Goal: Entertainment & Leisure: Consume media (video, audio)

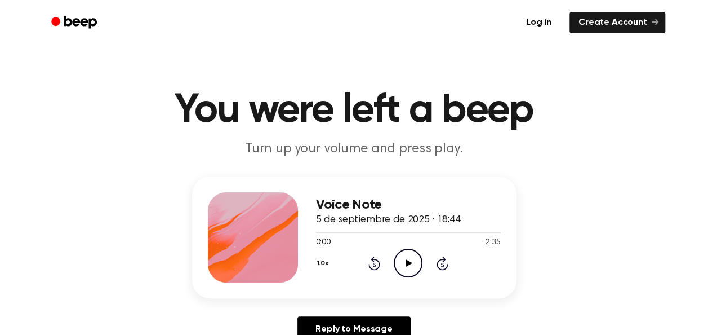
click at [412, 260] on icon "Play Audio" at bounding box center [408, 262] width 29 height 29
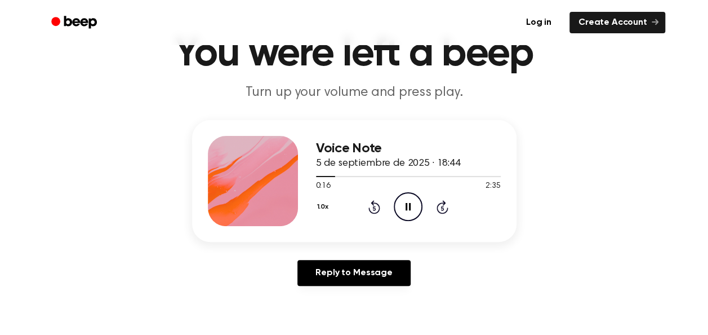
click at [459, 225] on div "Voice Note 5 de septiembre de 2025 · 18:44 0:16 2:35 Your browser does not supp…" at bounding box center [408, 181] width 185 height 90
click at [406, 214] on icon "Pause Audio" at bounding box center [408, 206] width 29 height 29
click at [406, 214] on icon "Play Audio" at bounding box center [408, 206] width 29 height 29
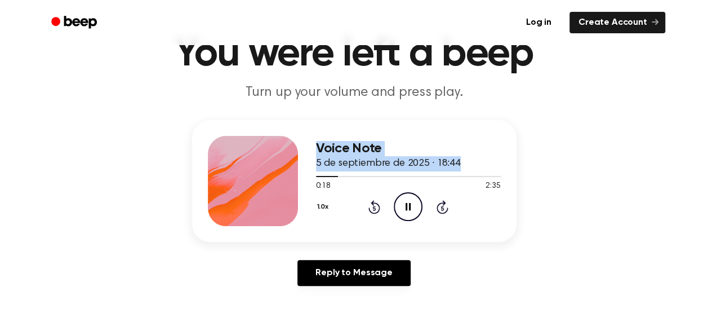
drag, startPoint x: 334, startPoint y: 172, endPoint x: 297, endPoint y: 171, distance: 37.2
click at [297, 171] on div "Voice Note 5 de septiembre de 2025 · 18:44 0:18 2:35 Your browser does not supp…" at bounding box center [354, 181] width 325 height 122
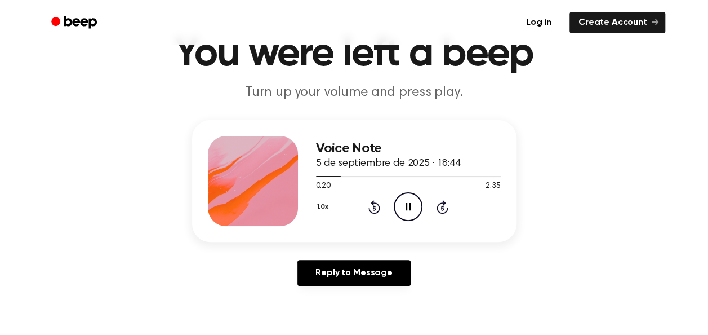
drag, startPoint x: 297, startPoint y: 171, endPoint x: 341, endPoint y: 199, distance: 52.2
click at [338, 201] on div "1.0x Rewind 5 seconds Pause Audio Skip 5 seconds" at bounding box center [408, 206] width 185 height 29
drag, startPoint x: 336, startPoint y: 174, endPoint x: 318, endPoint y: 174, distance: 18.0
click at [318, 174] on div at bounding box center [408, 175] width 185 height 9
click at [374, 211] on icon "Rewind 5 seconds" at bounding box center [374, 206] width 12 height 15
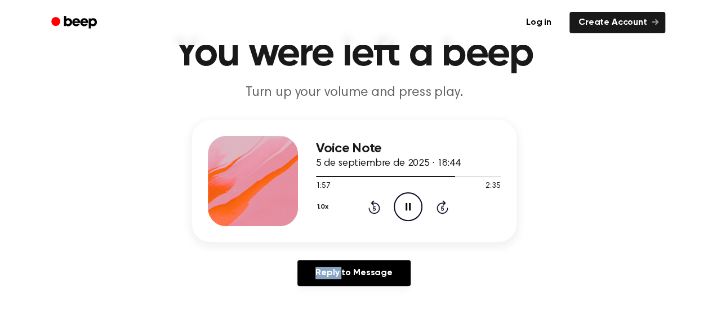
click at [374, 211] on icon "Rewind 5 seconds" at bounding box center [374, 206] width 12 height 15
drag, startPoint x: 374, startPoint y: 211, endPoint x: 374, endPoint y: 205, distance: 6.2
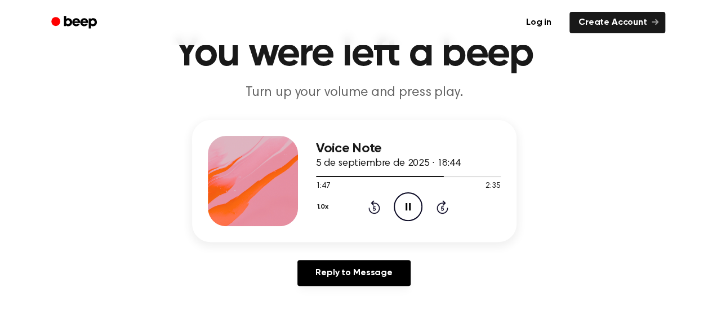
click at [374, 205] on icon at bounding box center [374, 207] width 12 height 14
